Goal: Check status

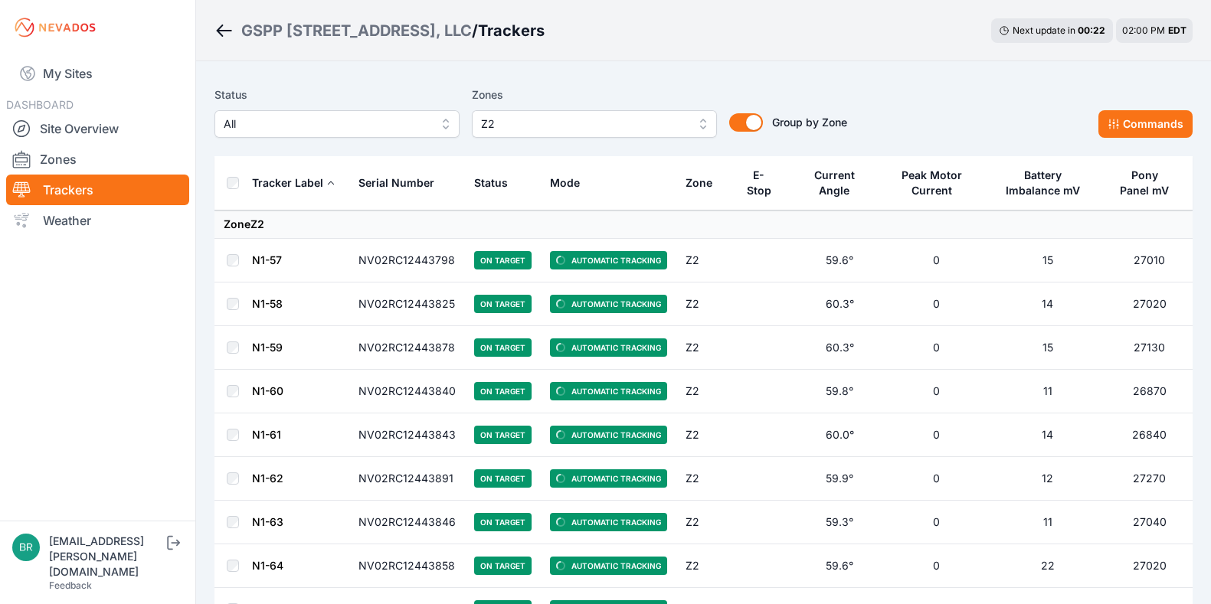
scroll to position [3094, 0]
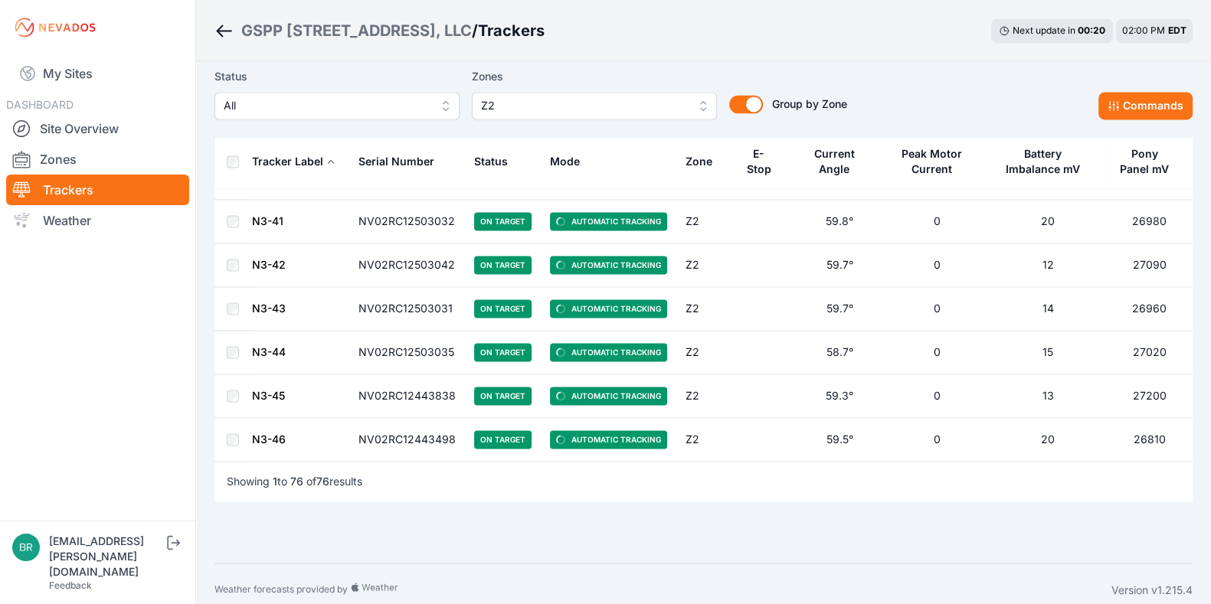
click at [865, 79] on div "Status All Zones Z2 Group by Zone Group by Zone Commands" at bounding box center [703, 93] width 978 height 52
click at [119, 121] on link "Site Overview" at bounding box center [97, 128] width 183 height 31
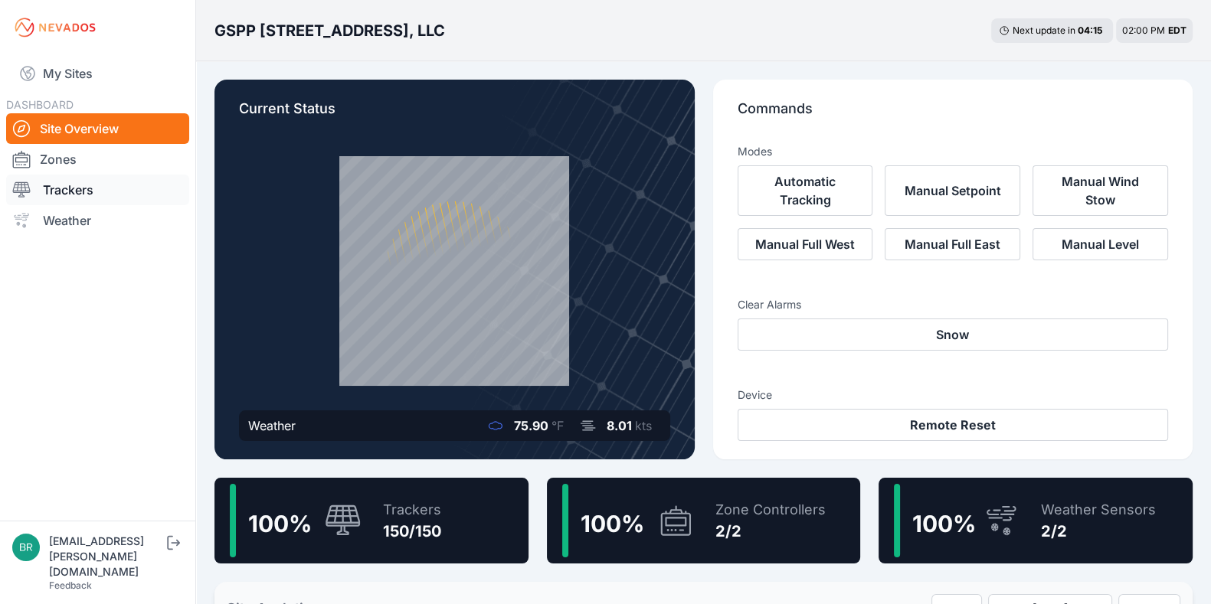
click at [103, 198] on link "Trackers" at bounding box center [97, 190] width 183 height 31
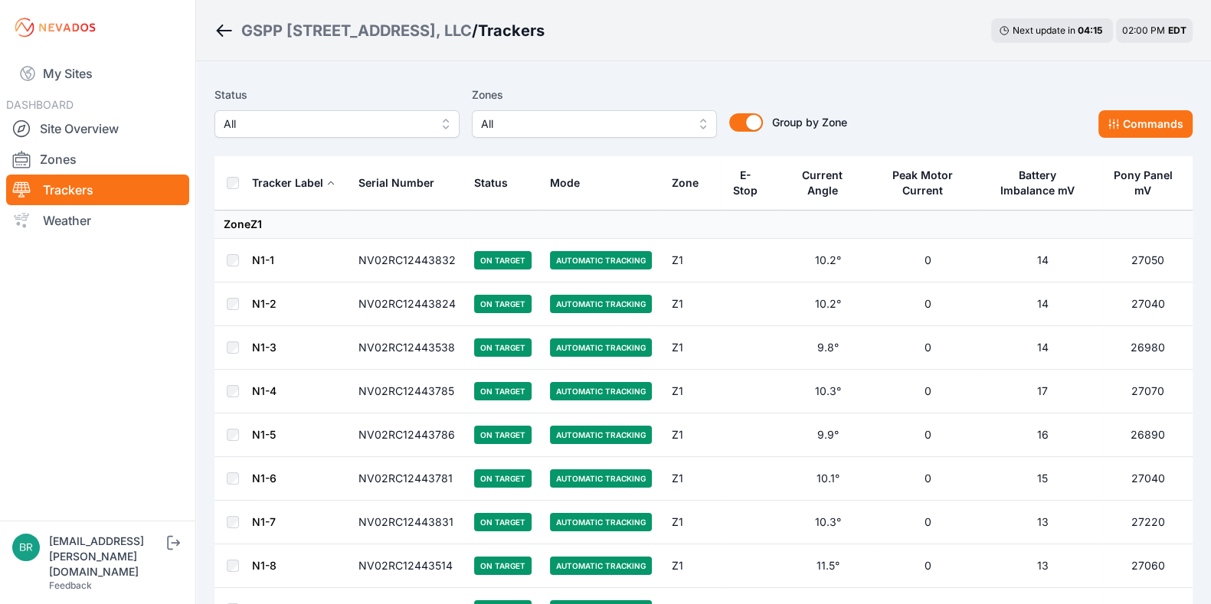
click at [283, 132] on span "All" at bounding box center [326, 124] width 205 height 18
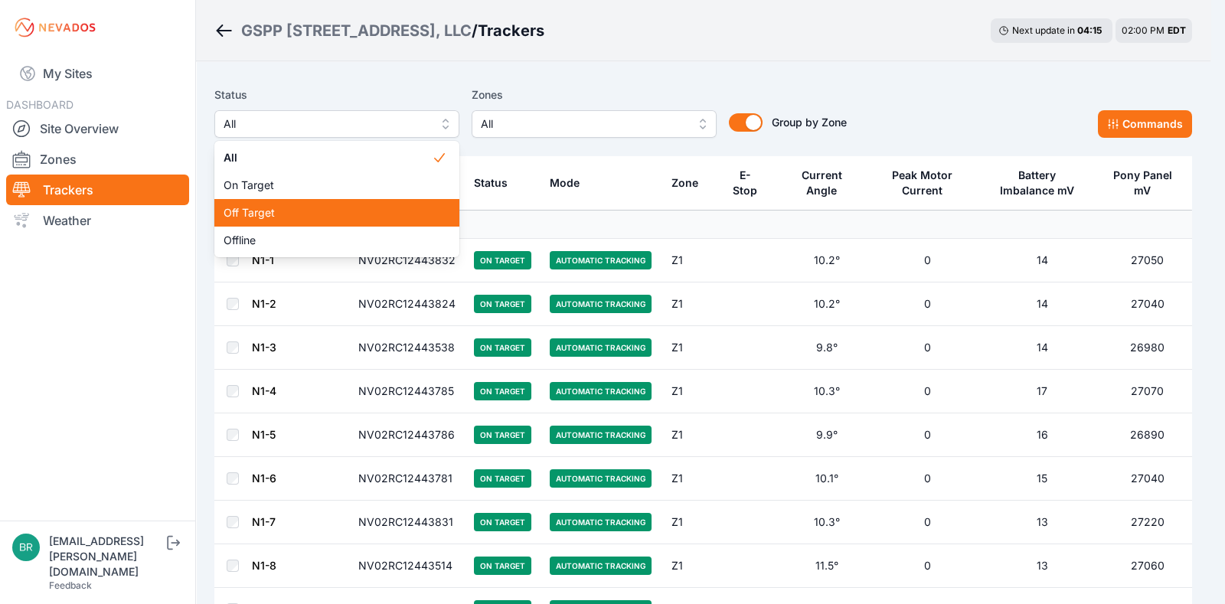
click at [308, 218] on span "Off Target" at bounding box center [328, 212] width 208 height 15
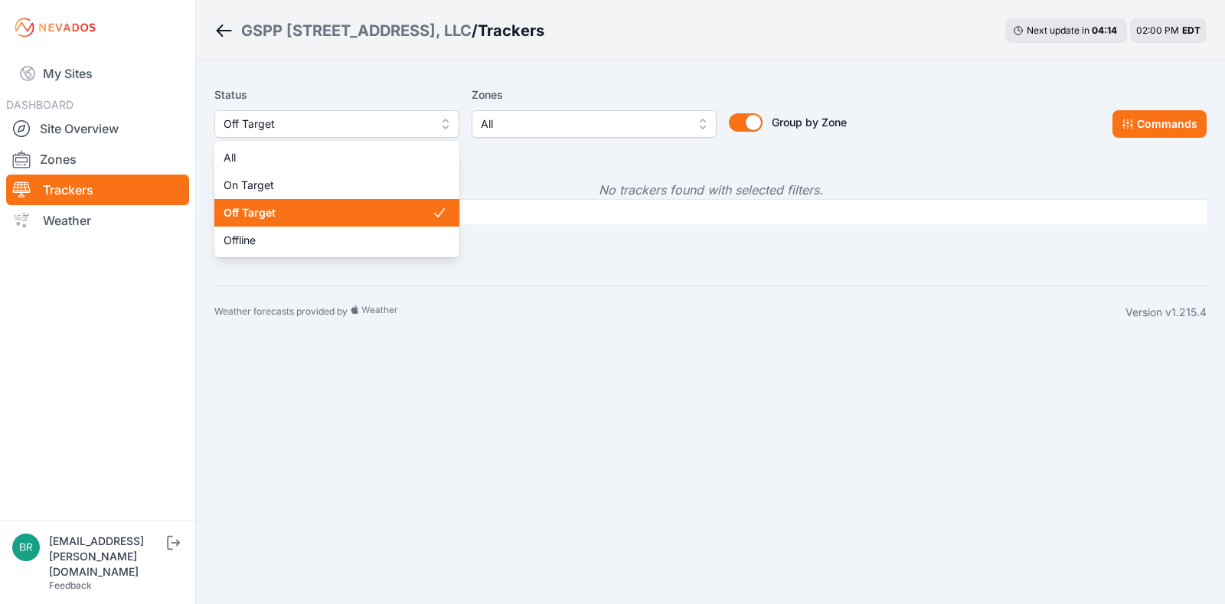
click at [302, 136] on button "Off Target" at bounding box center [336, 124] width 245 height 28
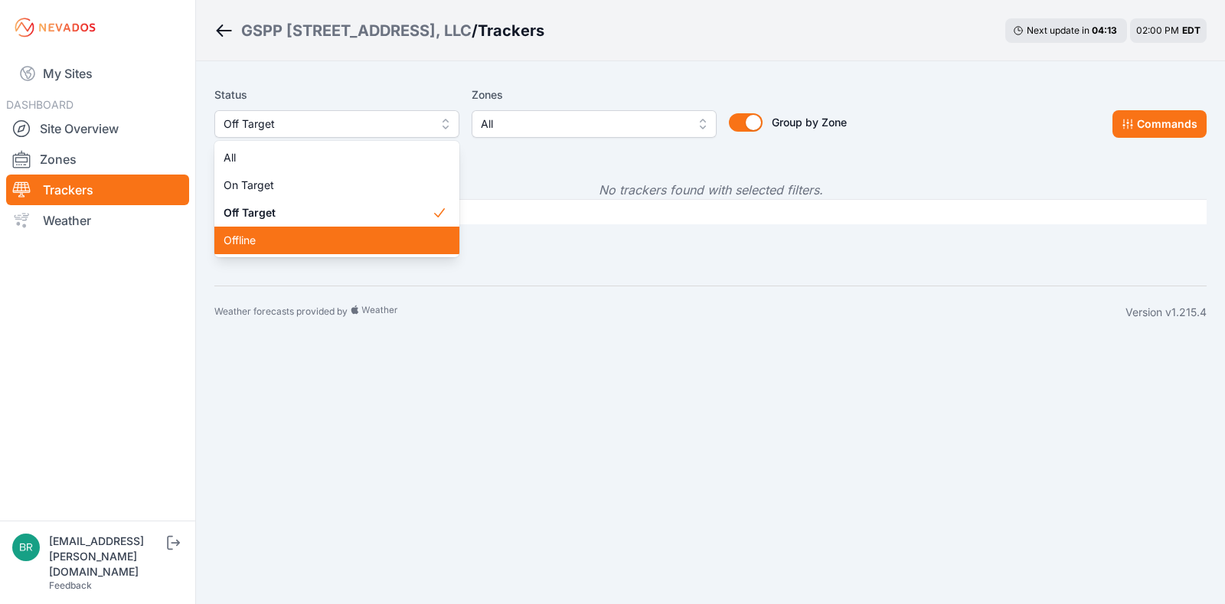
click at [312, 236] on span "Offline" at bounding box center [328, 240] width 208 height 15
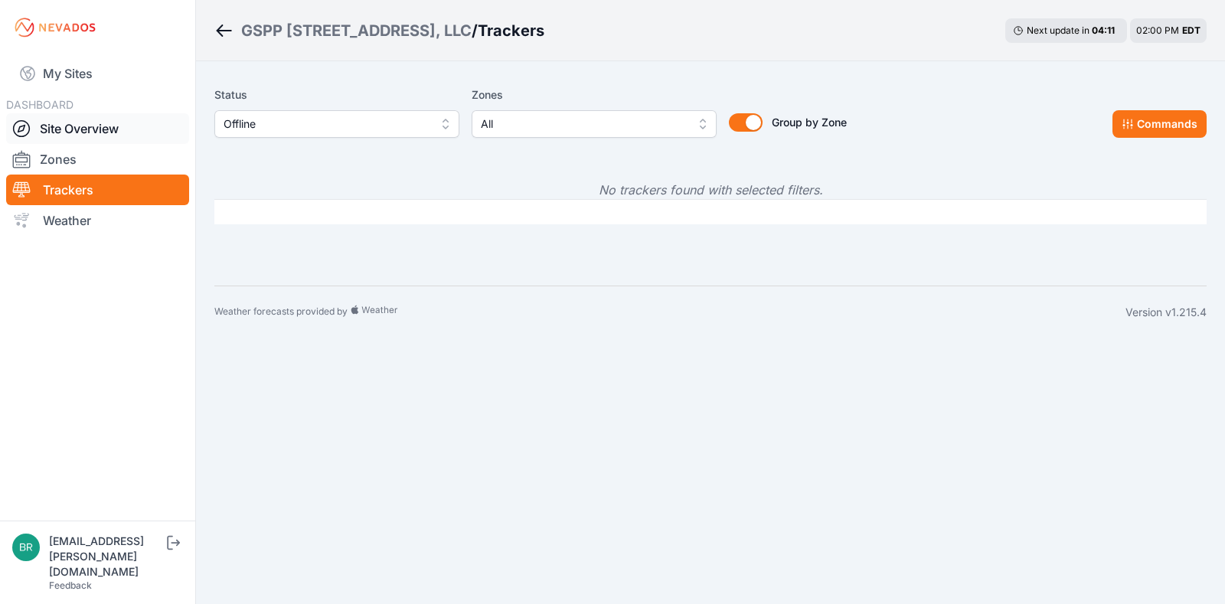
click at [91, 136] on link "Site Overview" at bounding box center [97, 128] width 183 height 31
